Goal: Task Accomplishment & Management: Manage account settings

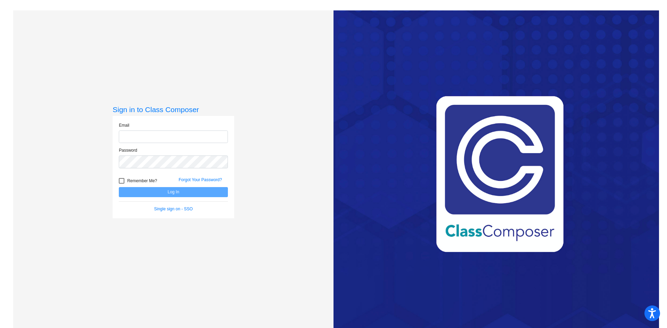
type input "[EMAIL_ADDRESS][PERSON_NAME][DOMAIN_NAME]"
click at [179, 192] on button "Log In" at bounding box center [173, 192] width 109 height 10
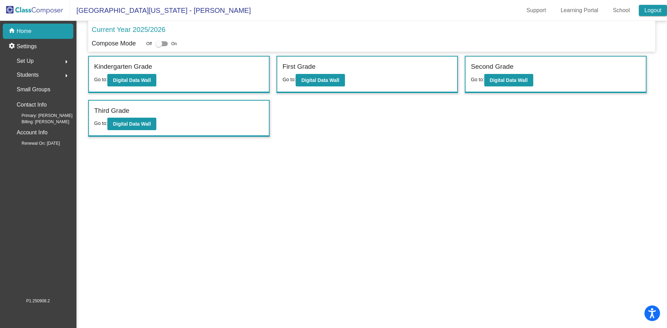
click at [655, 11] on link "Logout" at bounding box center [653, 10] width 28 height 11
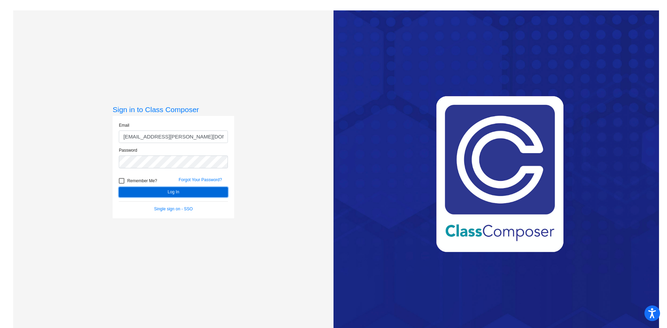
click at [171, 192] on button "Log In" at bounding box center [173, 192] width 109 height 10
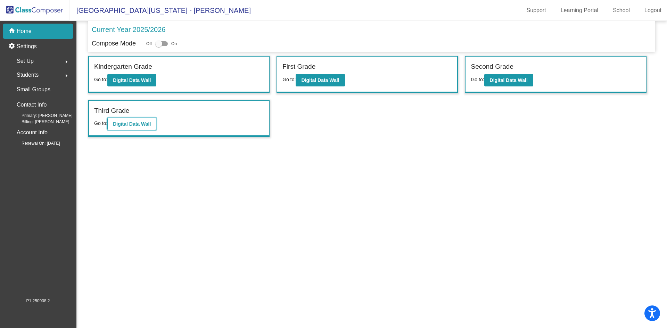
click at [137, 128] on button "Digital Data Wall" at bounding box center [131, 124] width 49 height 13
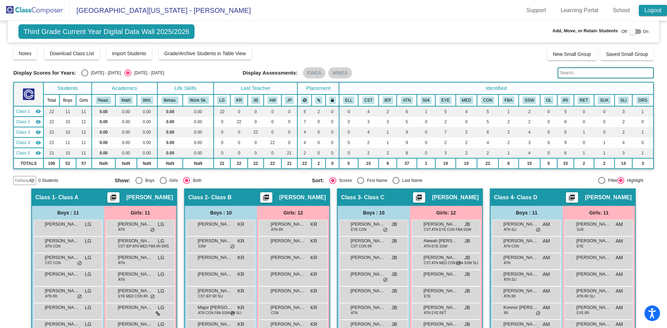
click at [653, 9] on link "Logout" at bounding box center [653, 10] width 28 height 11
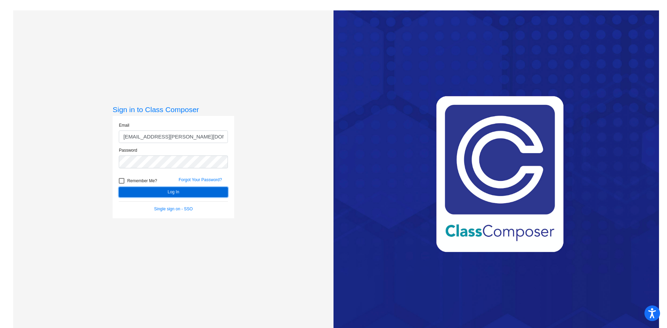
click at [173, 191] on button "Log In" at bounding box center [173, 192] width 109 height 10
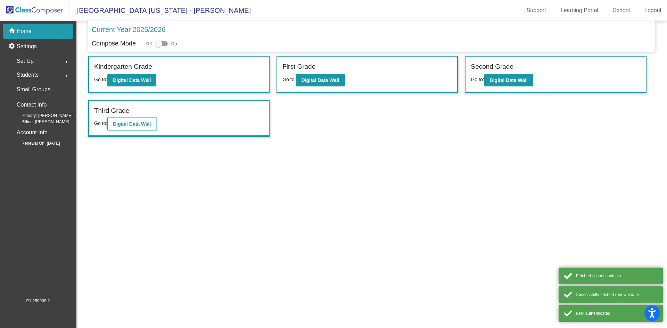
click at [143, 121] on button "Digital Data Wall" at bounding box center [131, 124] width 49 height 13
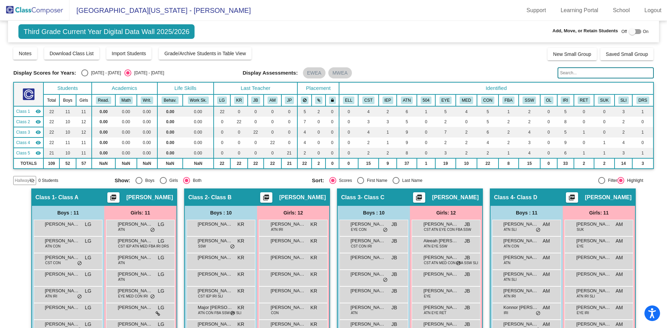
click at [631, 31] on div at bounding box center [632, 31] width 7 height 7
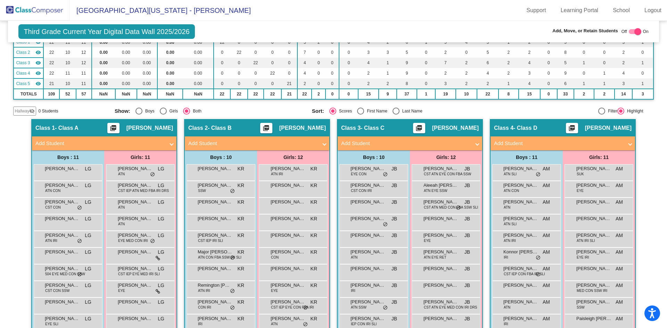
scroll to position [104, 0]
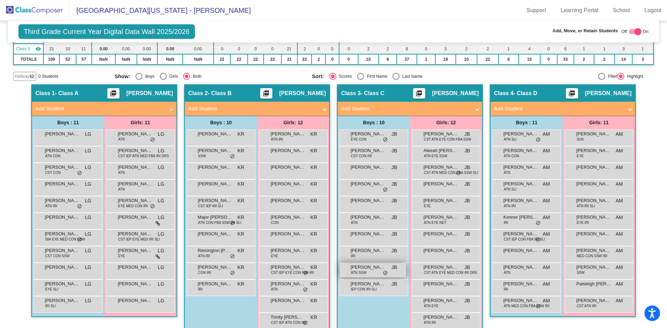
click at [366, 273] on div "Triton Ferris ATN SSW JB lock do_not_disturb_alt" at bounding box center [373, 270] width 66 height 14
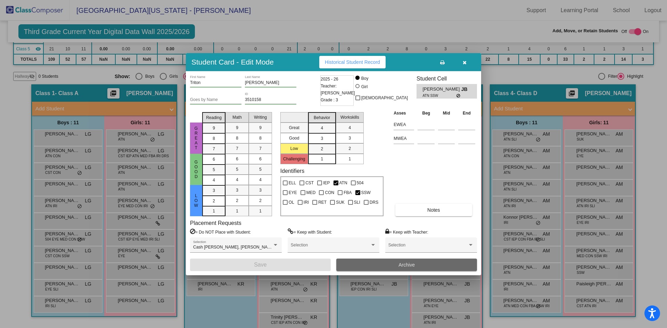
click at [401, 267] on span "Archive" at bounding box center [406, 265] width 16 height 6
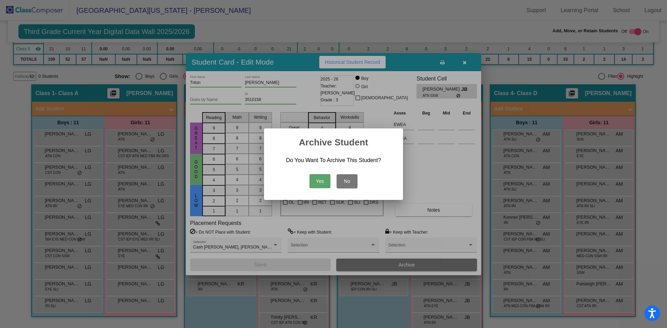
click at [321, 181] on button "Yes" at bounding box center [319, 181] width 21 height 14
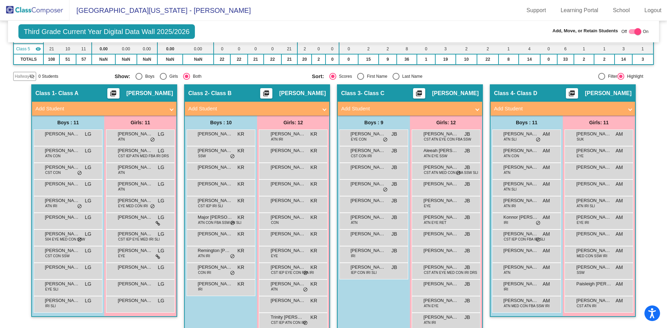
click at [634, 33] on div at bounding box center [637, 31] width 7 height 7
checkbox input "false"
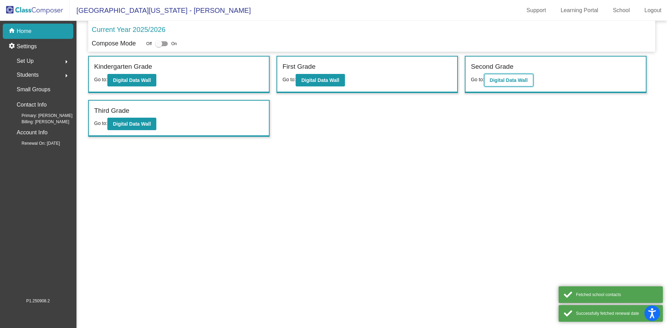
click at [494, 82] on b "Digital Data Wall" at bounding box center [509, 80] width 38 height 6
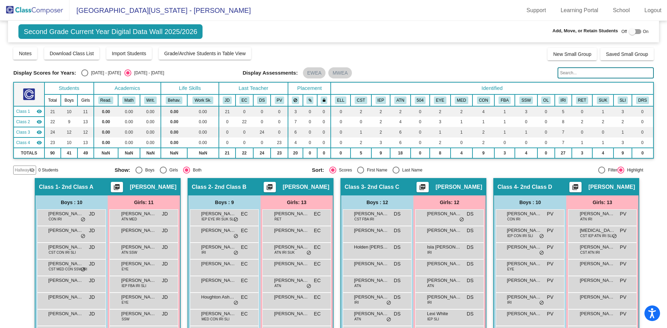
click at [629, 31] on div at bounding box center [632, 31] width 7 height 7
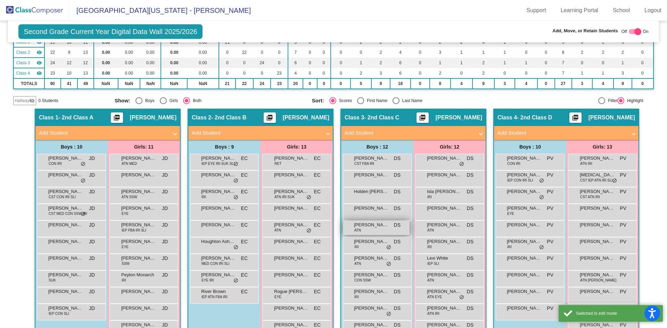
scroll to position [104, 0]
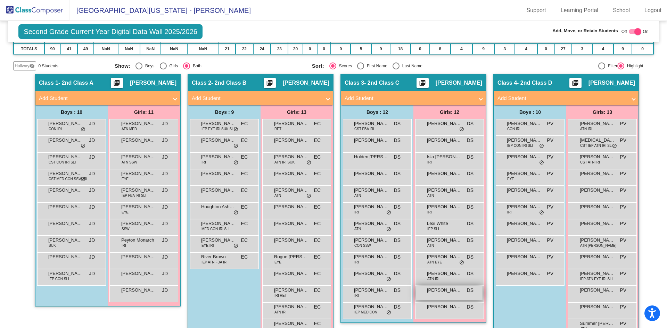
click at [448, 292] on span "[PERSON_NAME]" at bounding box center [444, 290] width 35 height 7
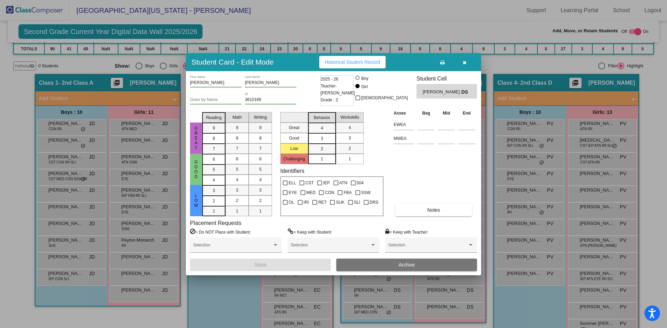
click at [405, 265] on span "Archive" at bounding box center [406, 265] width 16 height 6
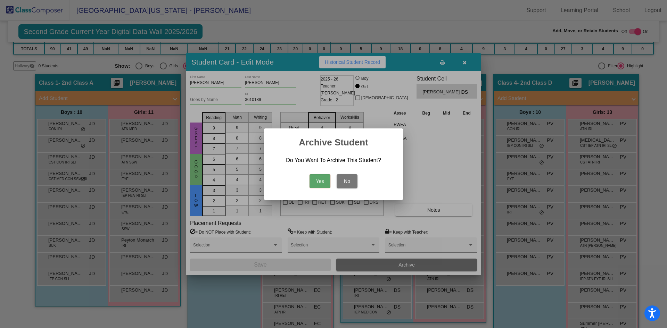
click at [321, 182] on button "Yes" at bounding box center [319, 181] width 21 height 14
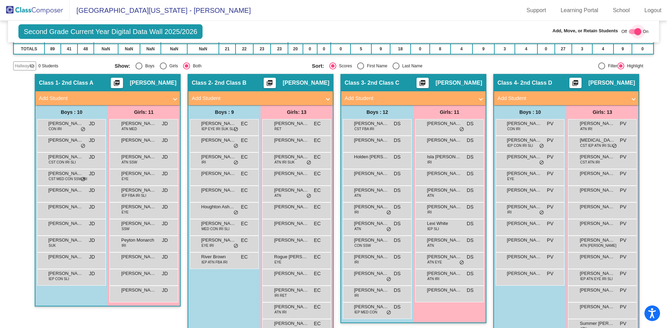
click at [634, 31] on div at bounding box center [637, 31] width 7 height 7
checkbox input "false"
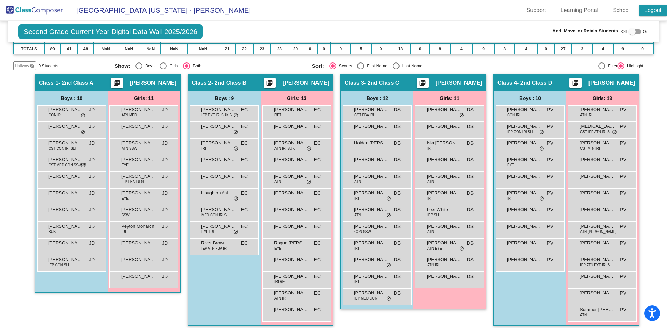
click at [655, 10] on link "Logout" at bounding box center [653, 10] width 28 height 11
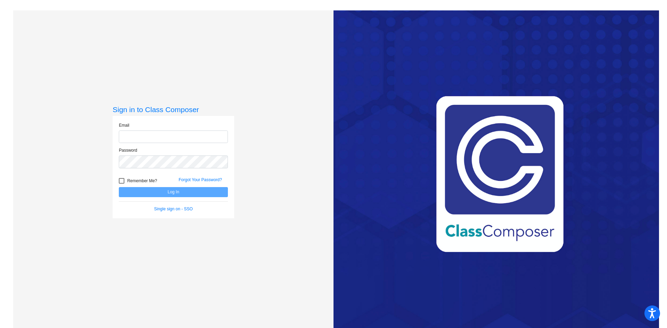
type input "[EMAIL_ADDRESS][PERSON_NAME][DOMAIN_NAME]"
